Goal: Task Accomplishment & Management: Use online tool/utility

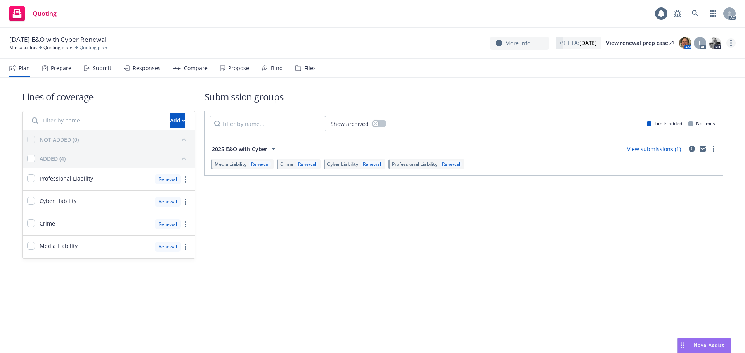
click at [731, 44] on link "more" at bounding box center [730, 42] width 9 height 9
click at [686, 60] on link "Copy logging email" at bounding box center [691, 59] width 86 height 16
click at [730, 42] on link "more" at bounding box center [730, 42] width 9 height 9
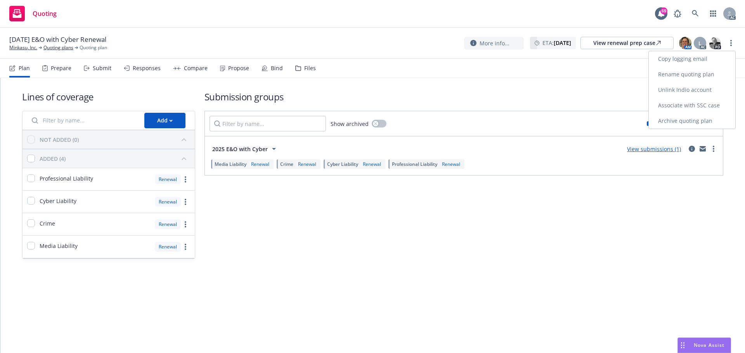
click at [718, 55] on link "Copy logging email" at bounding box center [691, 59] width 86 height 16
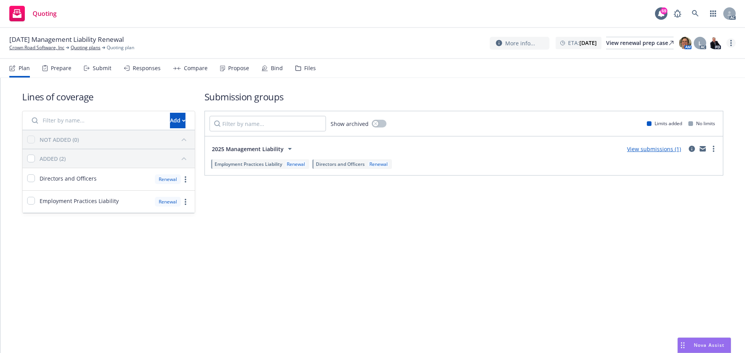
click at [731, 43] on circle "more" at bounding box center [731, 43] width 2 height 2
click at [662, 59] on link "Copy logging email" at bounding box center [691, 59] width 86 height 16
